Goal: Transaction & Acquisition: Purchase product/service

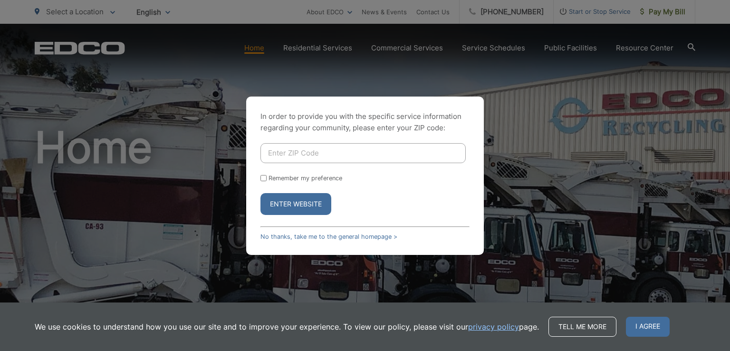
click at [304, 151] on input "Enter ZIP Code" at bounding box center [363, 153] width 205 height 20
type input "92019"
click at [306, 201] on button "Enter Website" at bounding box center [296, 204] width 71 height 22
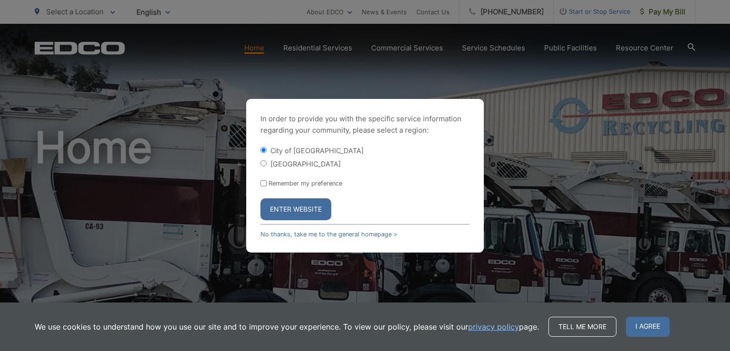
click at [289, 209] on button "Enter Website" at bounding box center [296, 209] width 71 height 22
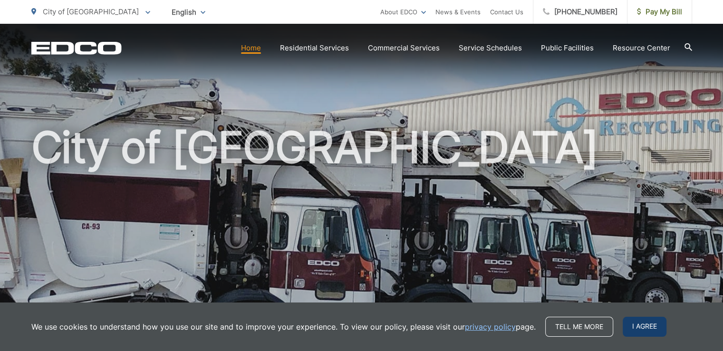
click at [651, 324] on span "I agree" at bounding box center [645, 327] width 44 height 20
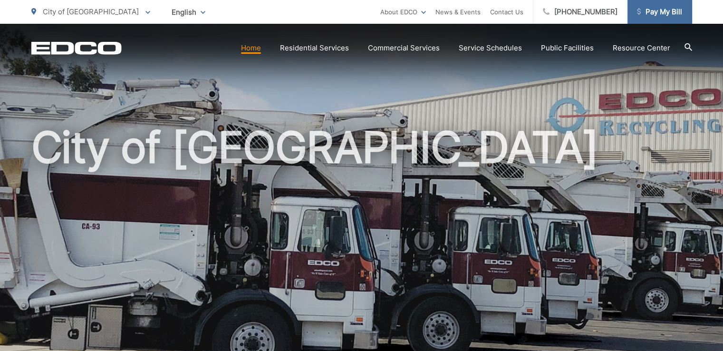
click at [675, 7] on span "Pay My Bill" at bounding box center [659, 11] width 45 height 11
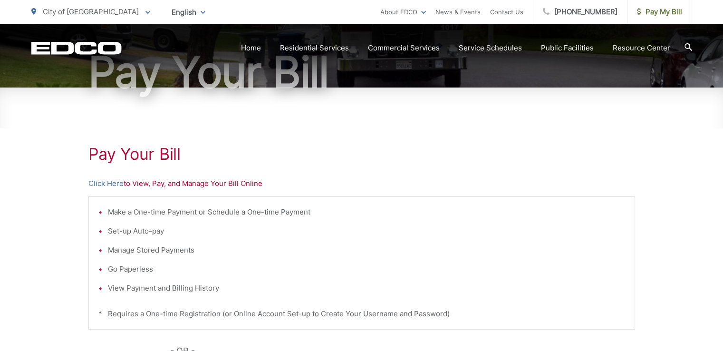
scroll to position [190, 0]
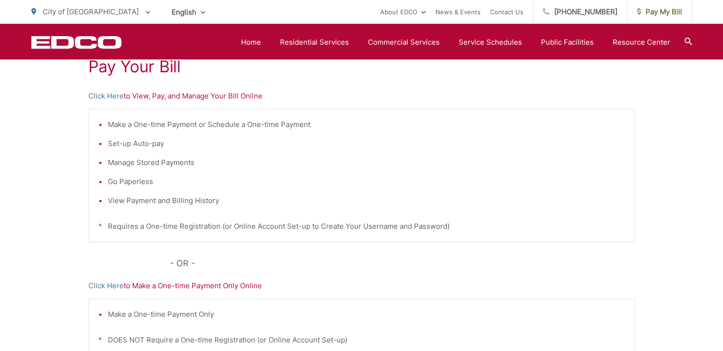
click at [146, 96] on p "Click Here to View, Pay, and Manage Your Bill Online" at bounding box center [361, 95] width 547 height 11
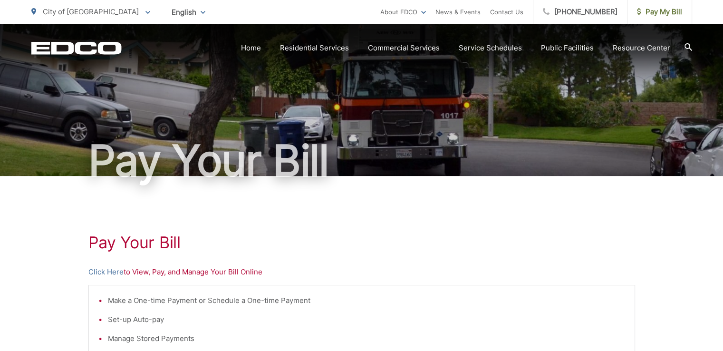
scroll to position [0, 0]
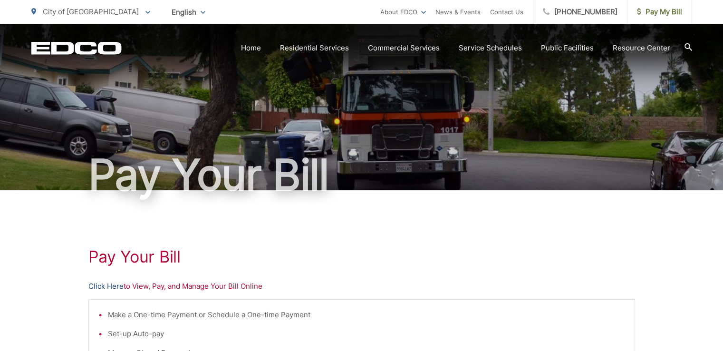
click at [116, 287] on link "Click Here" at bounding box center [105, 286] width 35 height 11
